Goal: Navigation & Orientation: Find specific page/section

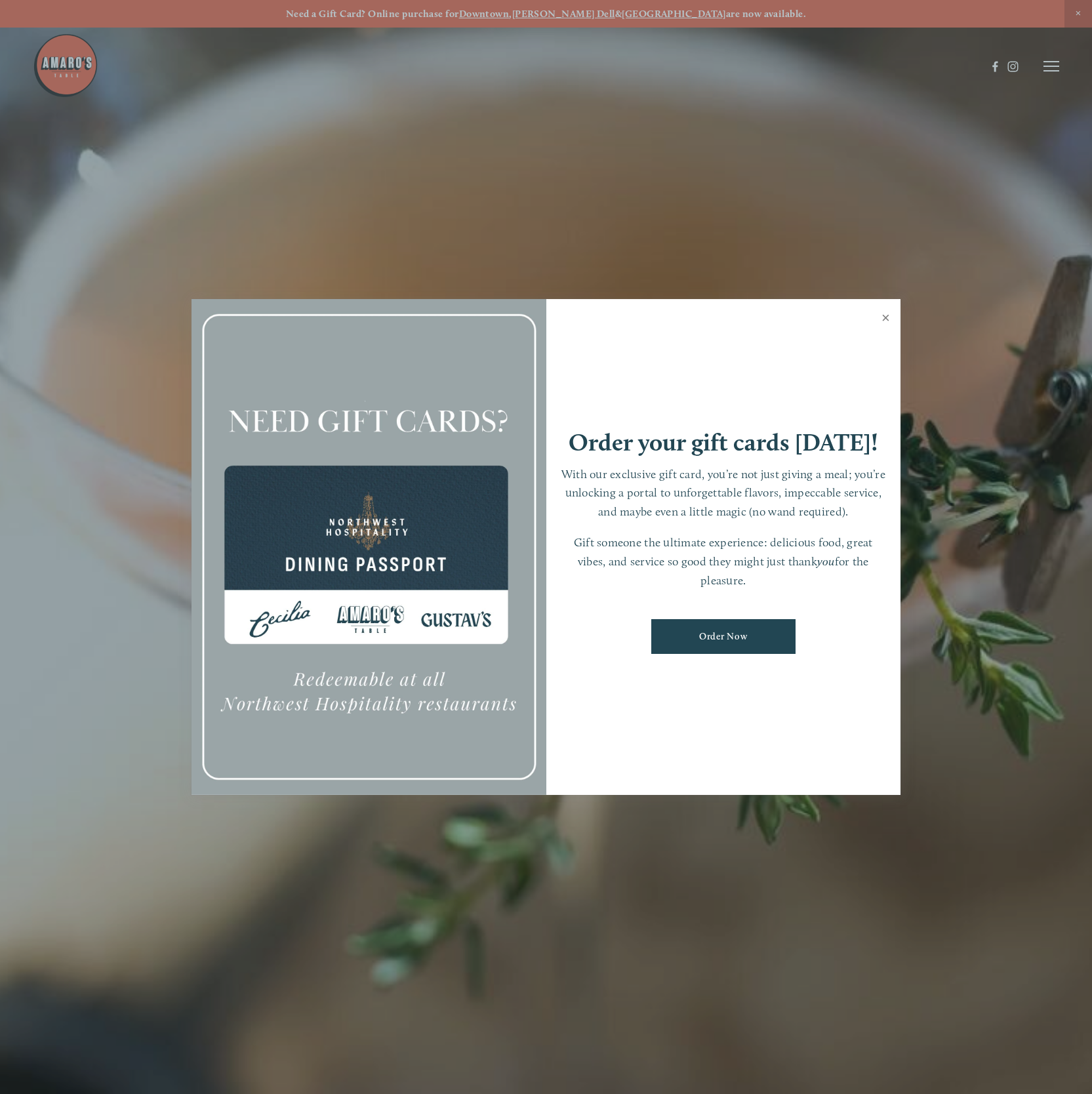
click at [777, 319] on link "Close" at bounding box center [886, 320] width 26 height 37
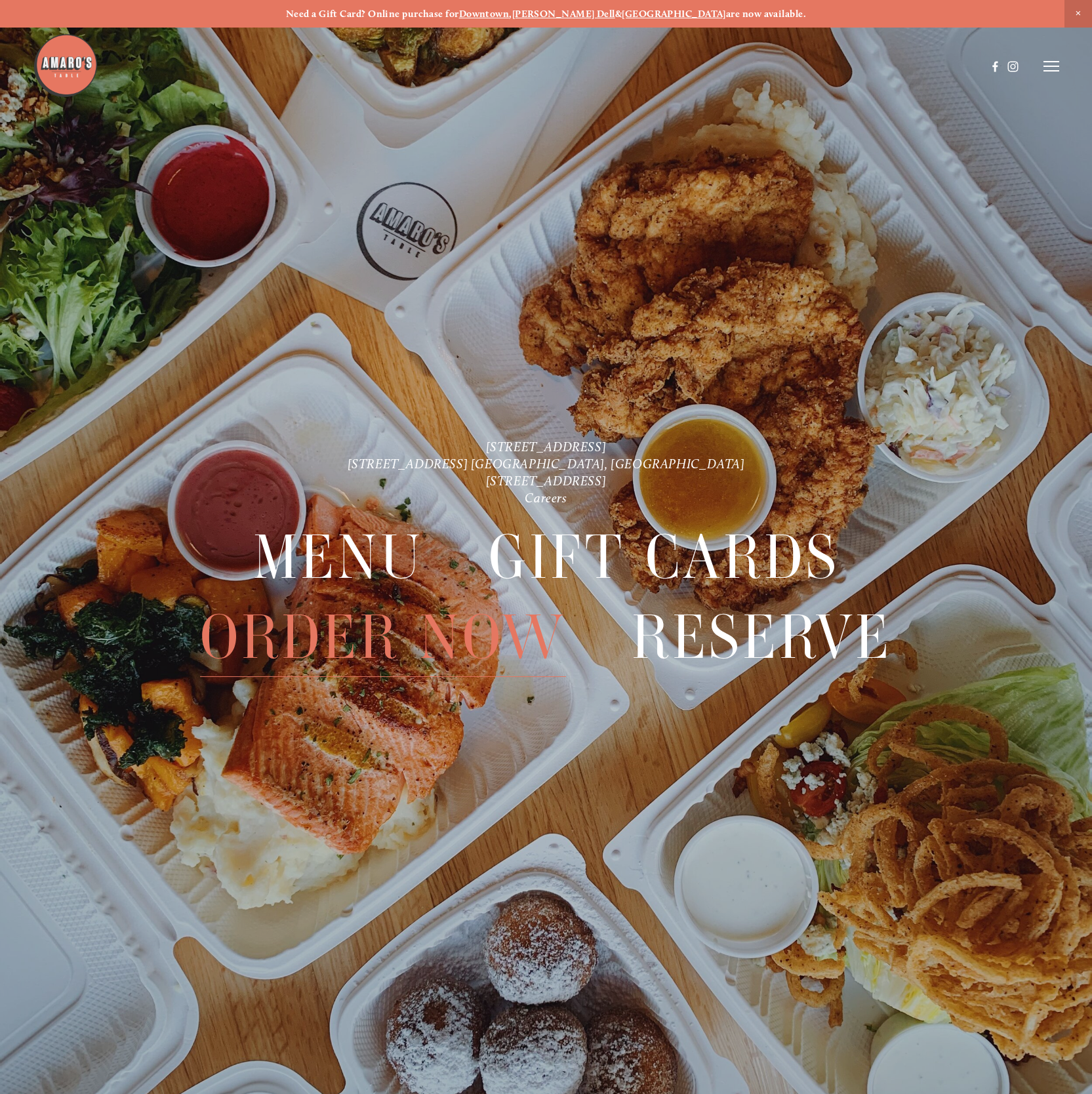
click at [359, 630] on span "Order Now" at bounding box center [383, 637] width 366 height 80
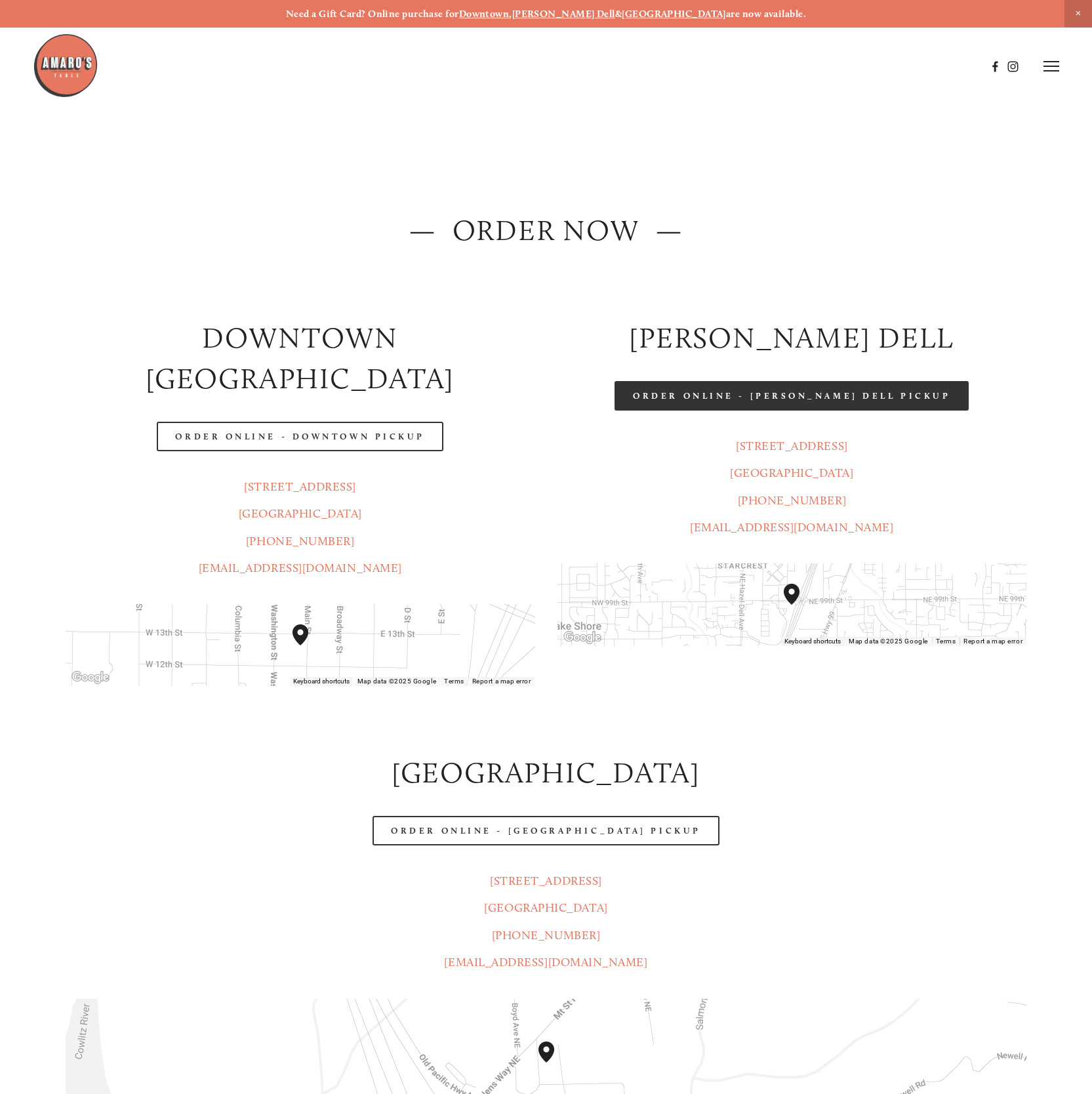
click at [685, 401] on link "Order Online - [PERSON_NAME] Dell Pickup" at bounding box center [792, 396] width 354 height 30
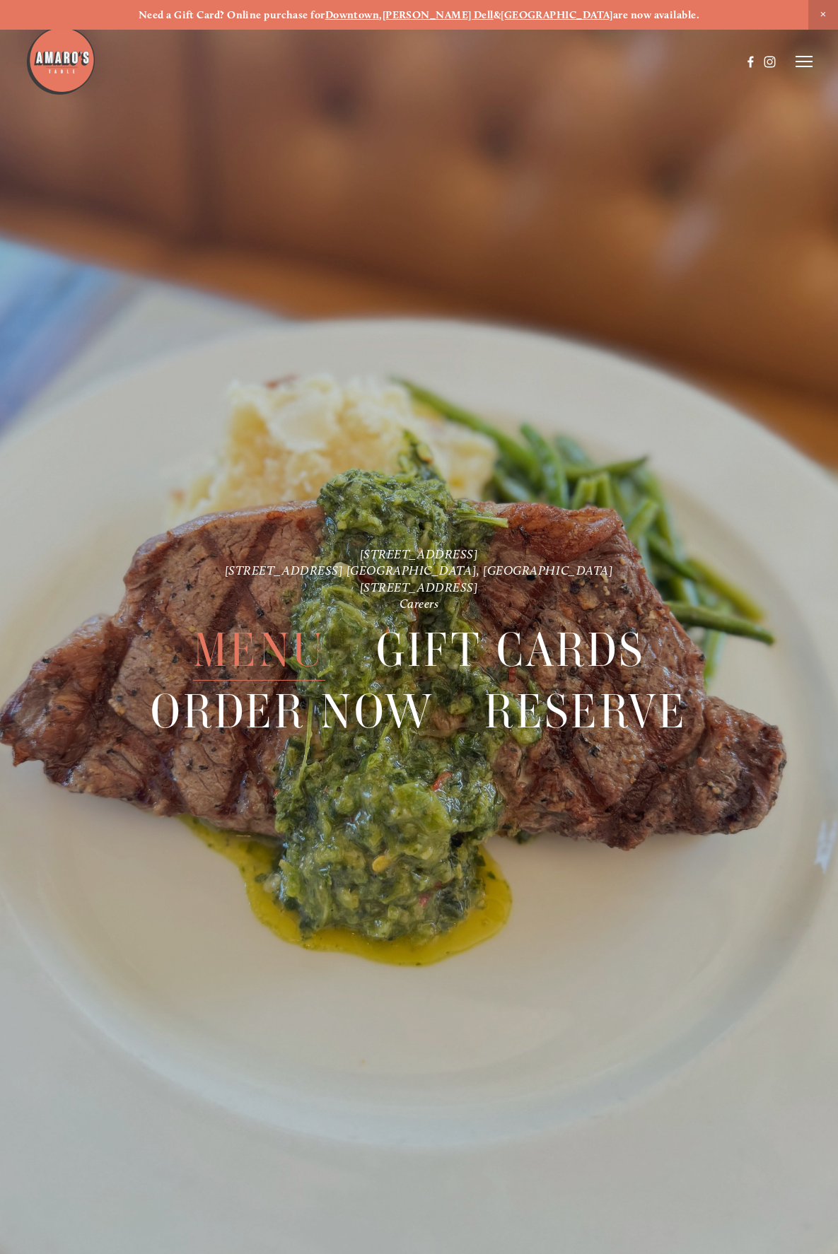
click at [283, 643] on span "Menu" at bounding box center [259, 650] width 132 height 61
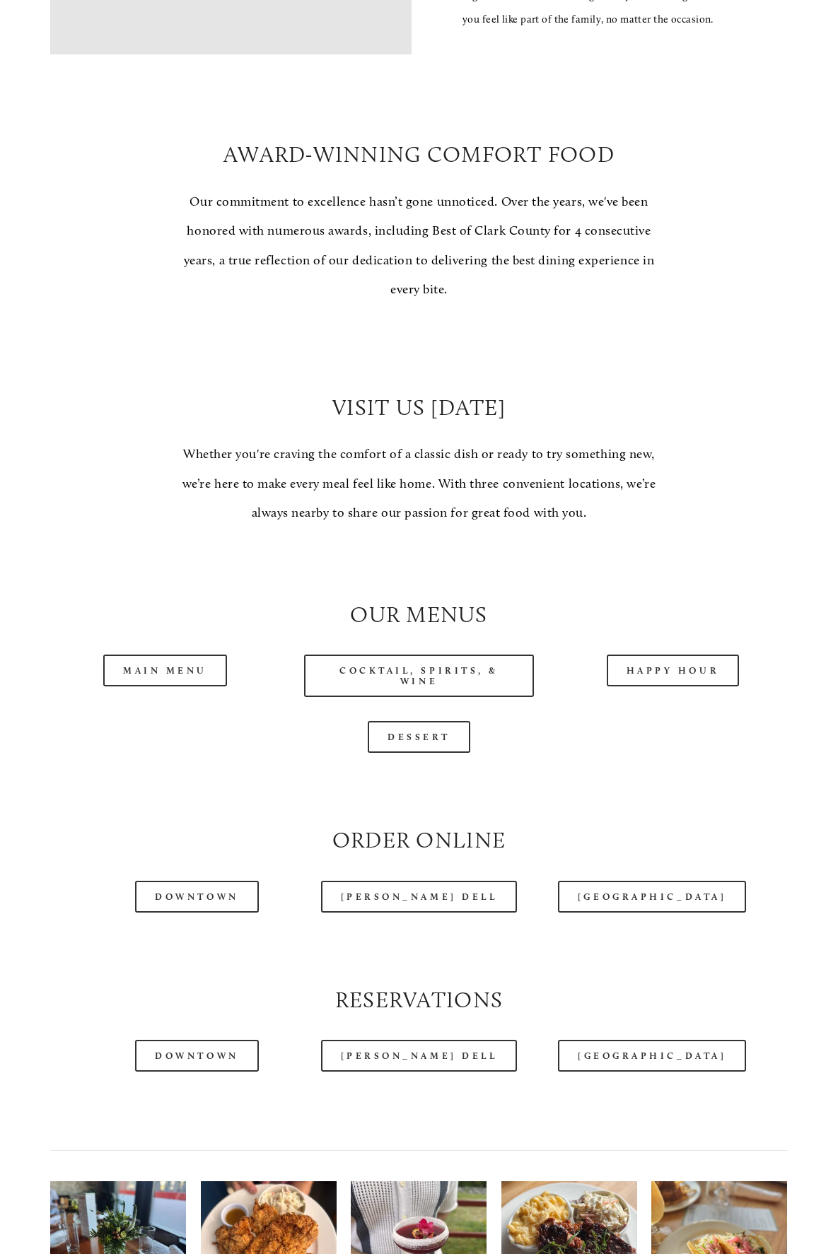
scroll to position [790, 0]
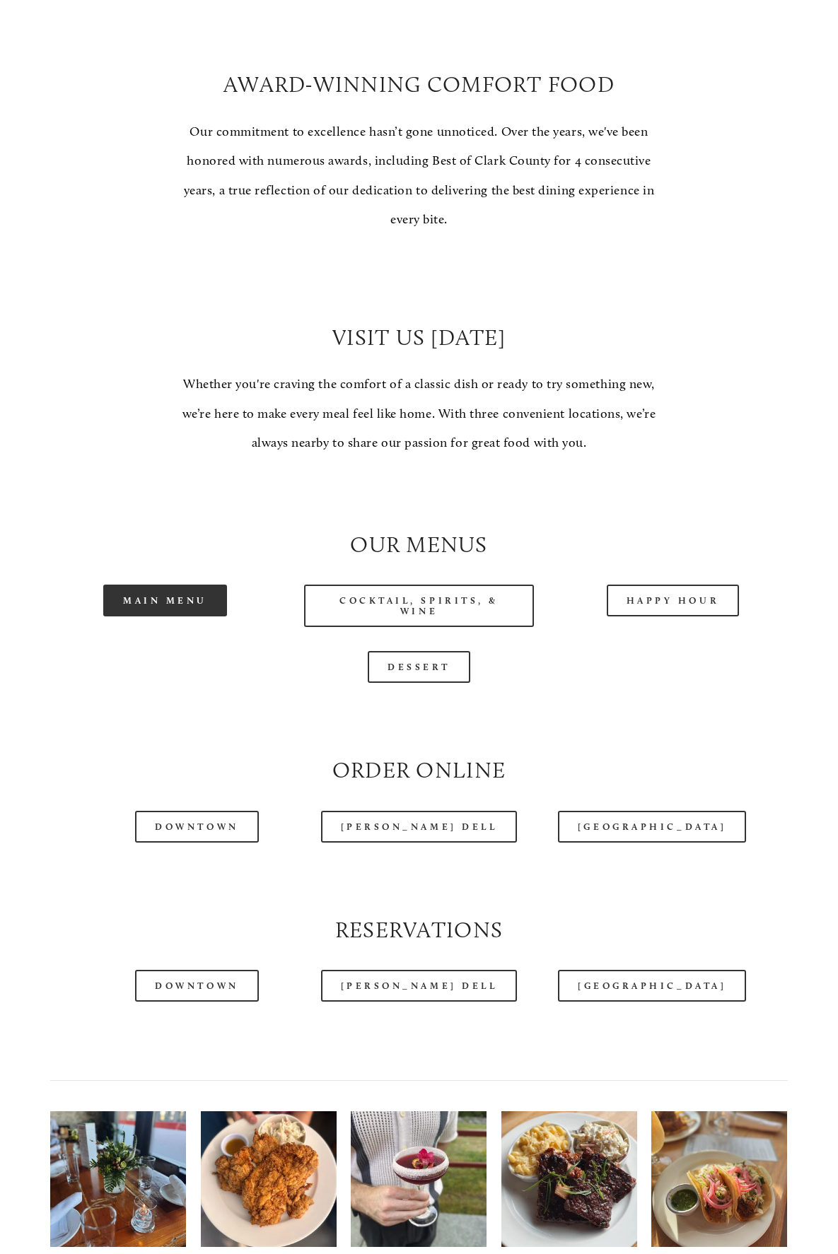
click at [163, 617] on link "Main Menu" at bounding box center [165, 601] width 124 height 32
